Goal: Use online tool/utility

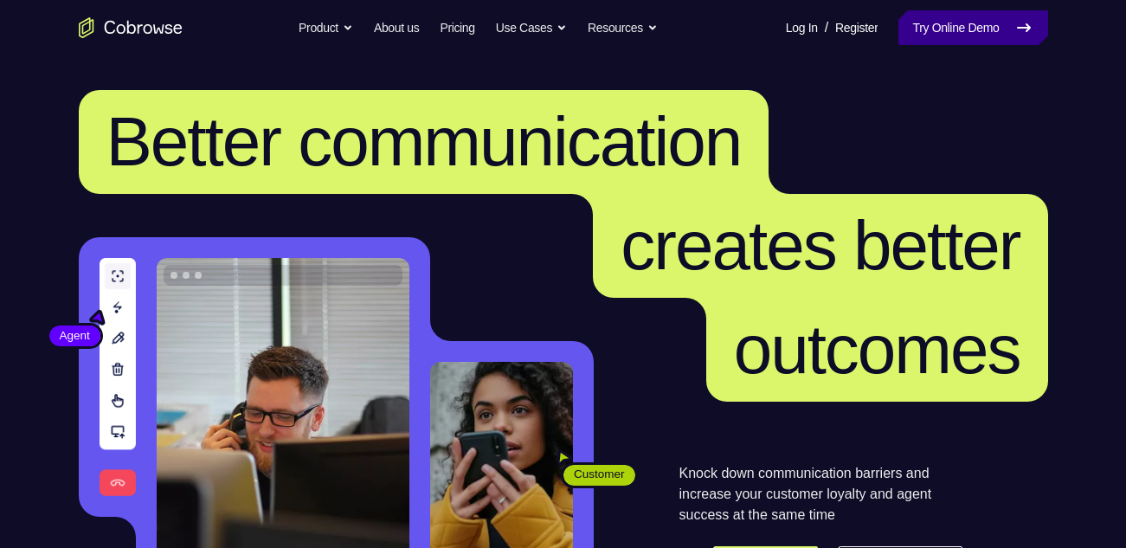
drag, startPoint x: 957, startPoint y: 47, endPoint x: 957, endPoint y: 35, distance: 11.3
click at [957, 35] on nav "Go back Powerful, Flexible and Trustworthy. Avoid all extra friction for both A…" at bounding box center [563, 27] width 1126 height 55
click at [957, 35] on link "Try Online Demo" at bounding box center [973, 27] width 149 height 35
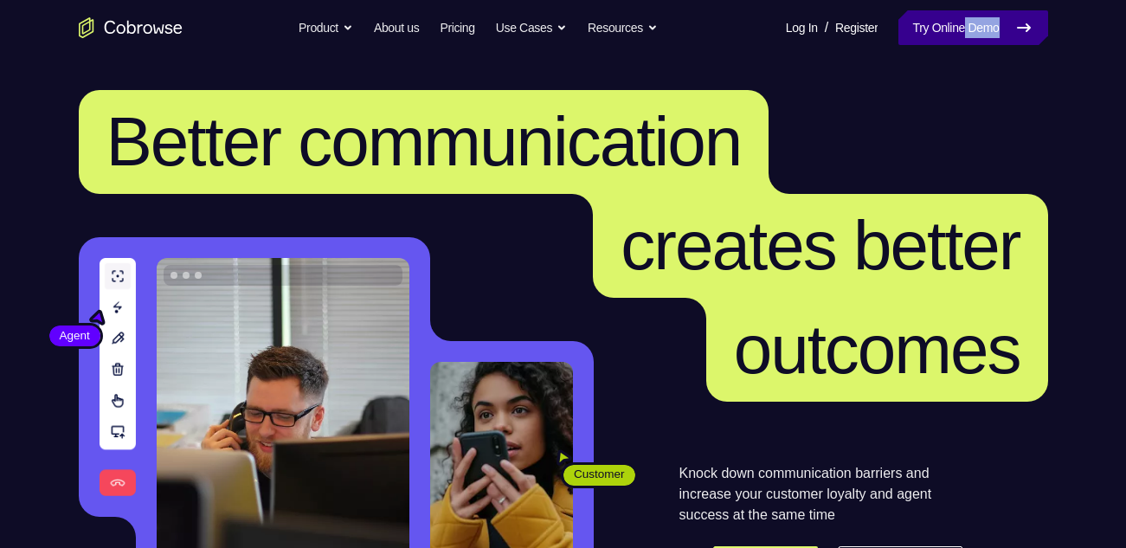
click at [966, 37] on link "Try Online Demo" at bounding box center [973, 27] width 149 height 35
click at [903, 36] on link "Try Online Demo" at bounding box center [973, 27] width 149 height 35
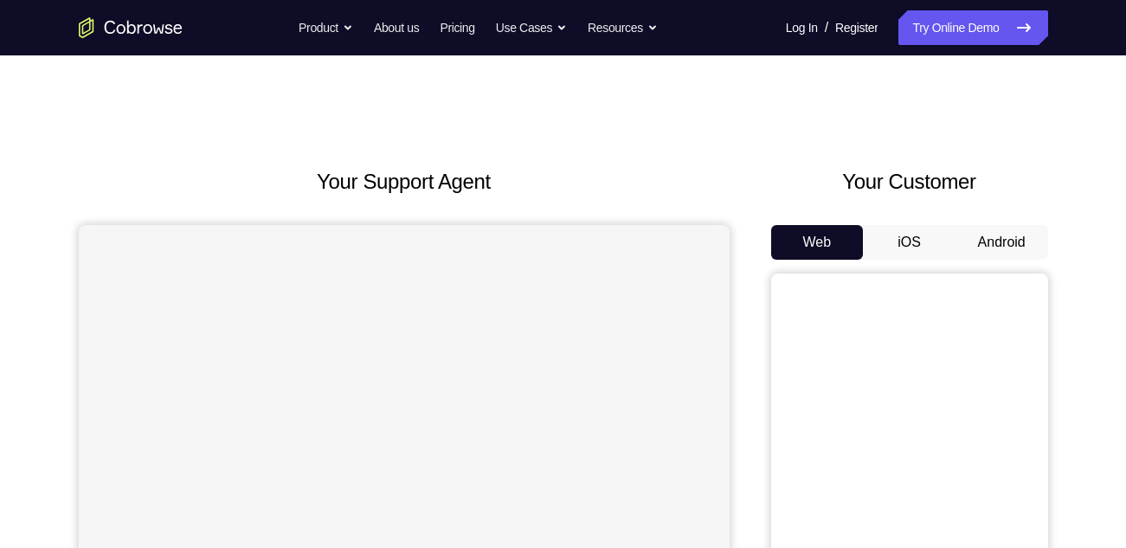
scroll to position [167, 0]
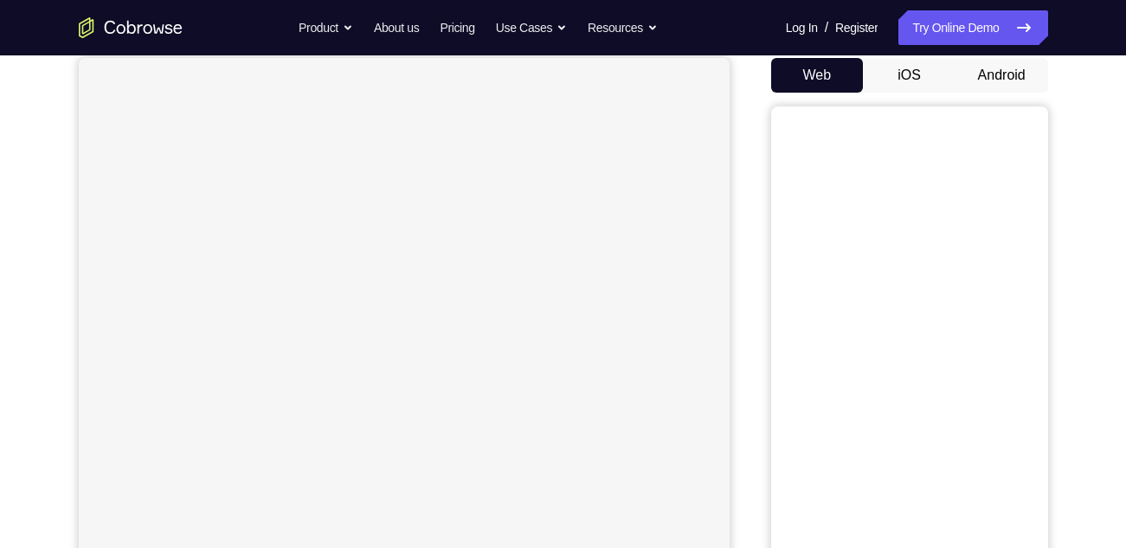
click at [1005, 74] on button "Android" at bounding box center [1002, 75] width 93 height 35
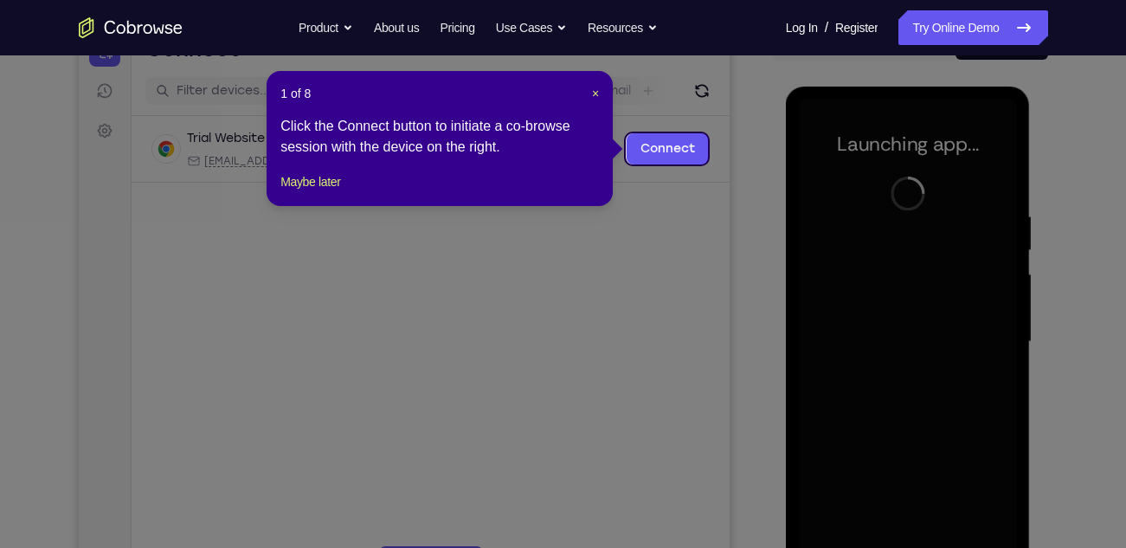
scroll to position [199, 0]
click at [594, 96] on span "×" at bounding box center [595, 94] width 7 height 14
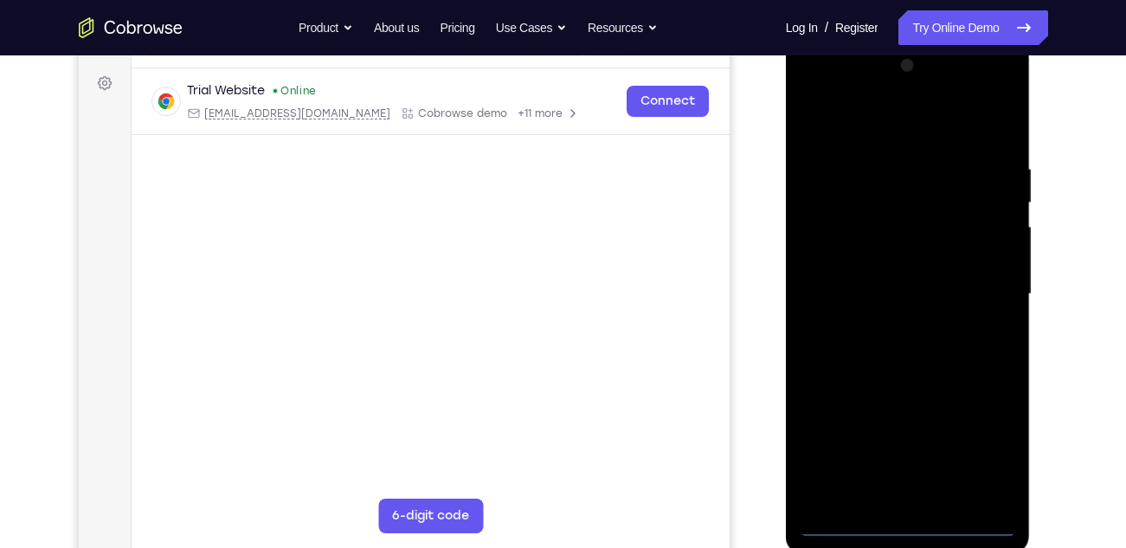
scroll to position [247, 0]
click at [913, 528] on div at bounding box center [908, 295] width 218 height 485
click at [911, 526] on div at bounding box center [908, 295] width 218 height 485
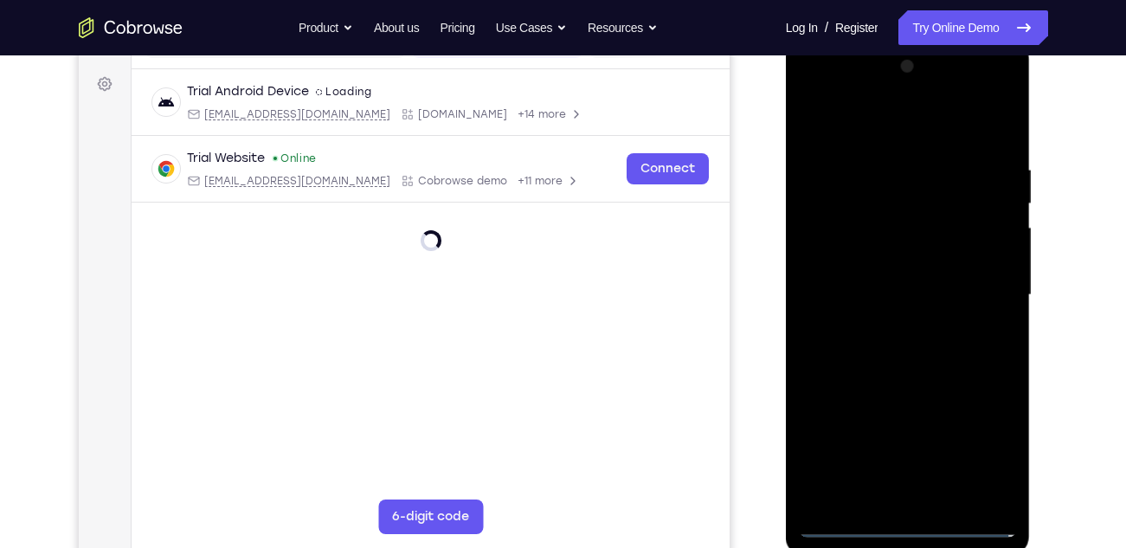
click at [991, 446] on div at bounding box center [908, 295] width 218 height 485
click at [819, 93] on div at bounding box center [908, 295] width 218 height 485
click at [979, 295] on div at bounding box center [908, 295] width 218 height 485
click at [887, 328] on div at bounding box center [908, 295] width 218 height 485
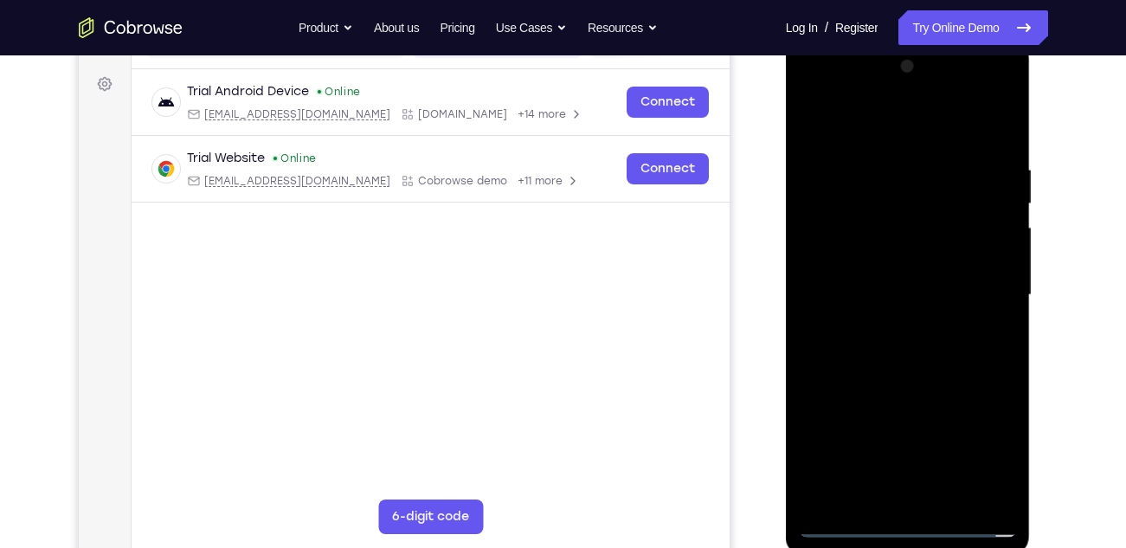
click at [927, 379] on div at bounding box center [908, 295] width 218 height 485
click at [855, 214] on div at bounding box center [908, 295] width 218 height 485
click at [890, 255] on div at bounding box center [908, 295] width 218 height 485
click at [858, 221] on div at bounding box center [908, 295] width 218 height 485
click at [938, 266] on div at bounding box center [908, 295] width 218 height 485
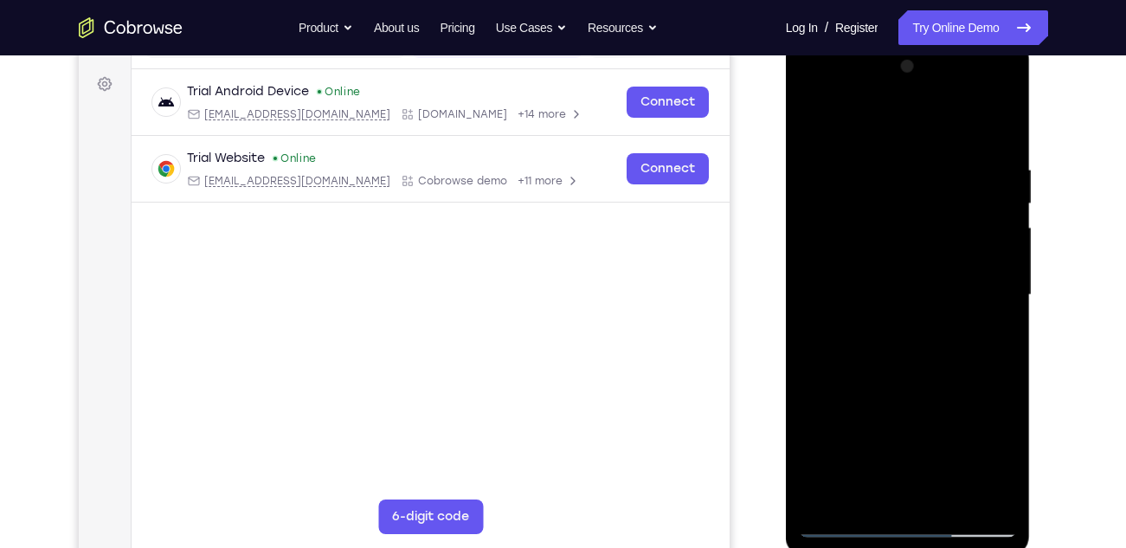
click at [932, 364] on div at bounding box center [908, 295] width 218 height 485
click at [881, 150] on div at bounding box center [908, 295] width 218 height 485
click at [996, 248] on div at bounding box center [908, 295] width 218 height 485
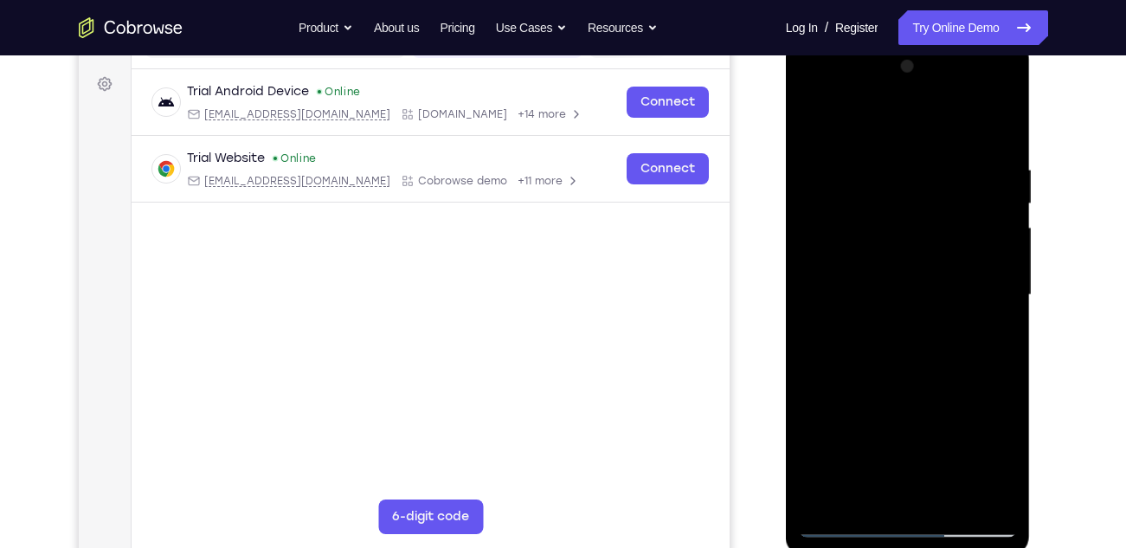
click at [996, 248] on div at bounding box center [908, 295] width 218 height 485
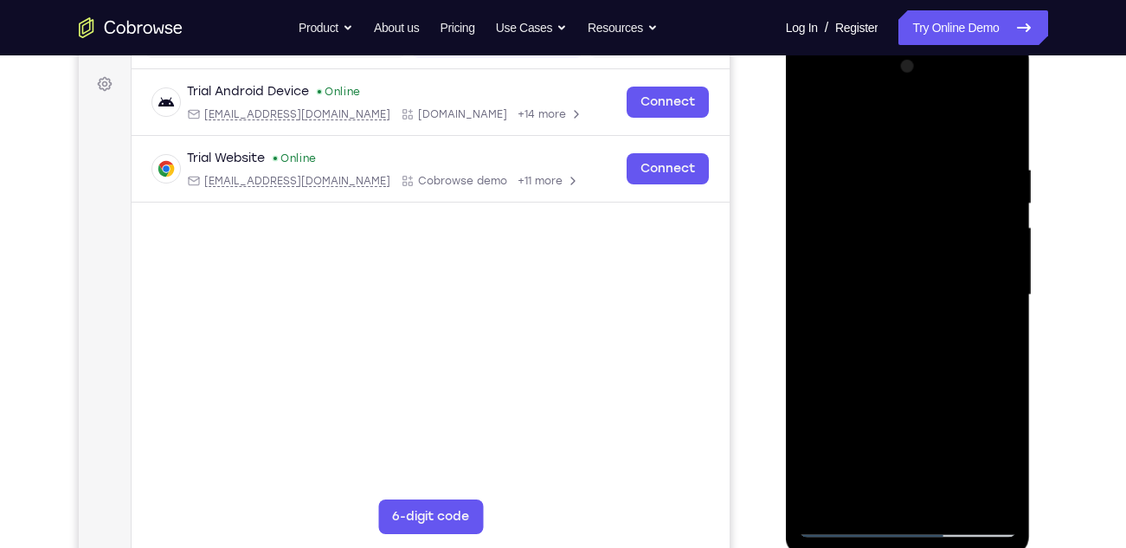
click at [996, 248] on div at bounding box center [908, 295] width 218 height 485
